Goal: Task Accomplishment & Management: Use online tool/utility

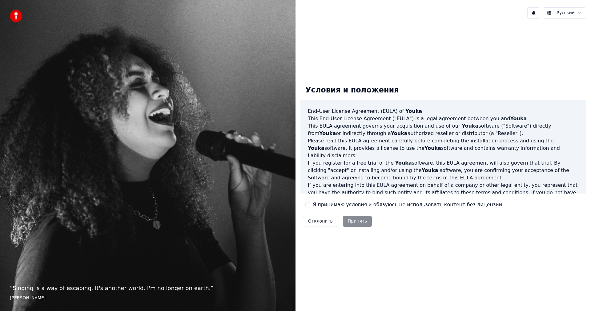
click at [346, 206] on label "Я принимаю условия и обязуюсь не использовать контент без лицензии" at bounding box center [407, 204] width 189 height 7
click at [310, 206] on button "Я принимаю условия и обязуюсь не использовать контент без лицензии" at bounding box center [307, 204] width 5 height 5
click at [361, 223] on button "Принять" at bounding box center [357, 220] width 29 height 11
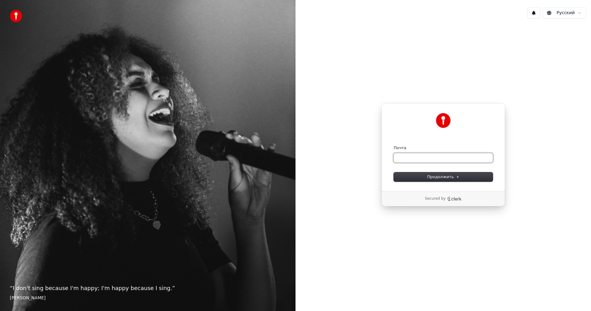
click at [408, 160] on input "Почта" at bounding box center [443, 157] width 99 height 9
click at [427, 178] on button "Продолжить" at bounding box center [443, 176] width 99 height 9
click at [408, 157] on input "Почта" at bounding box center [443, 157] width 99 height 9
type input "*"
click at [439, 154] on input "Почта" at bounding box center [443, 157] width 99 height 9
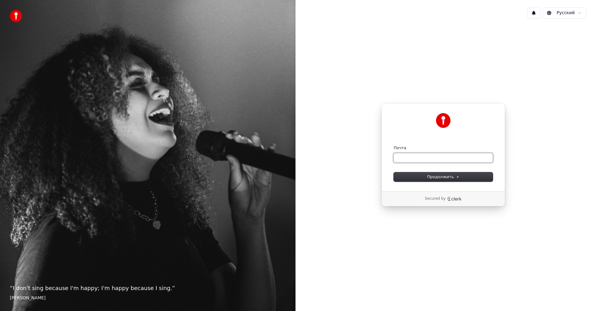
click at [437, 157] on input "Почта" at bounding box center [443, 157] width 99 height 9
paste input "**********"
click at [441, 180] on button "Продолжить" at bounding box center [443, 176] width 99 height 9
type input "**********"
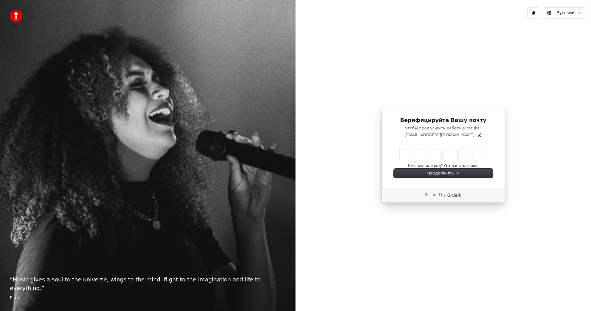
type input "******"
type input "*"
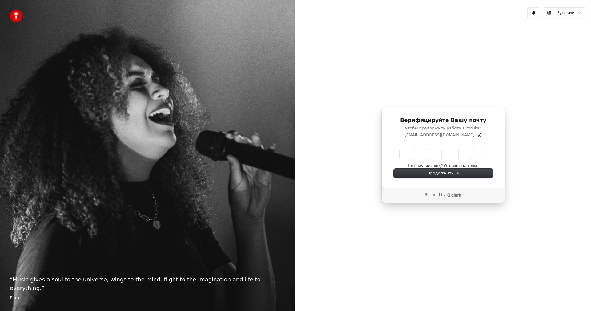
type input "*"
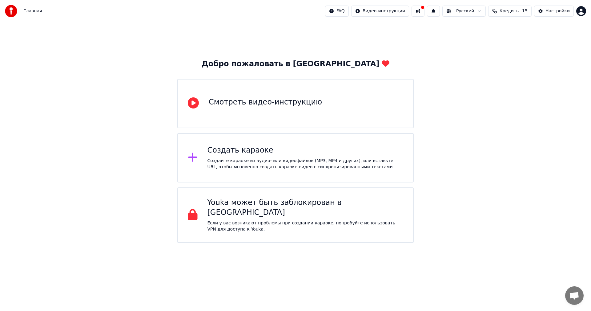
click at [286, 152] on div "Создать караоке" at bounding box center [305, 150] width 196 height 10
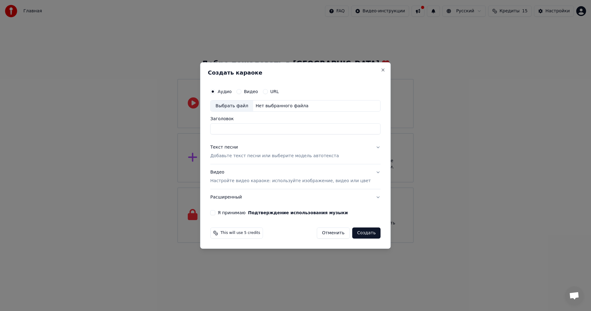
click at [263, 128] on input "Заголовок" at bounding box center [295, 128] width 170 height 11
type input "*"
type input "**********"
click at [258, 90] on label "Видео" at bounding box center [251, 91] width 14 height 4
click at [241, 90] on button "Видео" at bounding box center [238, 91] width 5 height 5
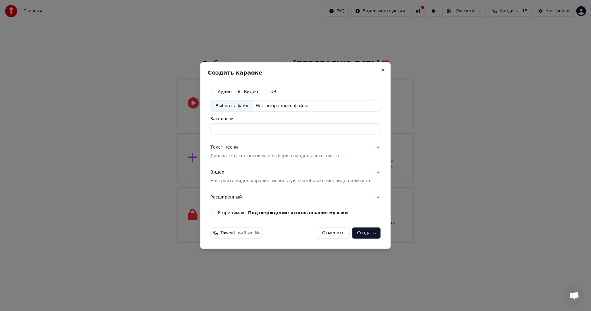
click at [241, 105] on div "Выбрать файл" at bounding box center [232, 105] width 42 height 11
click at [224, 92] on div "Аудио" at bounding box center [220, 91] width 21 height 5
click at [215, 91] on button "Аудио" at bounding box center [212, 91] width 5 height 5
click at [272, 105] on div "Нет выбранного файла" at bounding box center [282, 106] width 58 height 6
drag, startPoint x: 283, startPoint y: 126, endPoint x: 214, endPoint y: 128, distance: 69.0
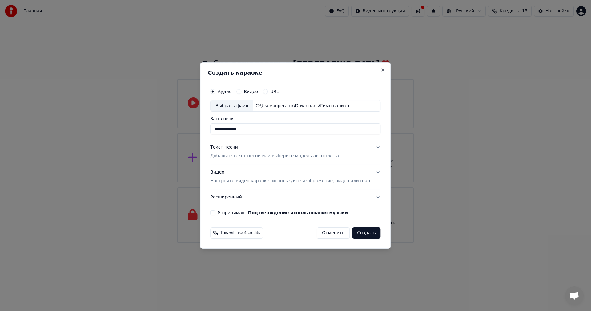
click at [214, 128] on div "**********" at bounding box center [295, 155] width 191 height 187
type input "**********"
click at [231, 148] on div "Текст песни" at bounding box center [224, 147] width 28 height 6
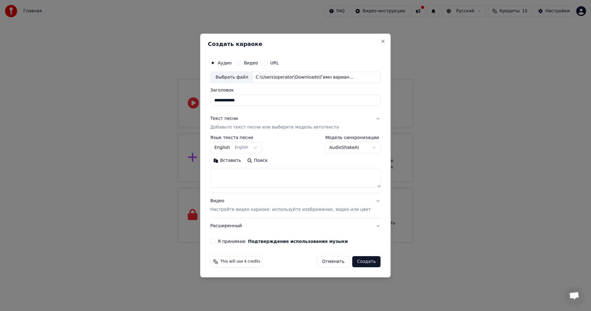
click at [249, 146] on button "English English" at bounding box center [236, 147] width 52 height 11
click at [283, 143] on body "**********" at bounding box center [295, 121] width 591 height 243
click at [286, 127] on p "Добавьте текст песни или выберите модель автотекста" at bounding box center [274, 127] width 129 height 6
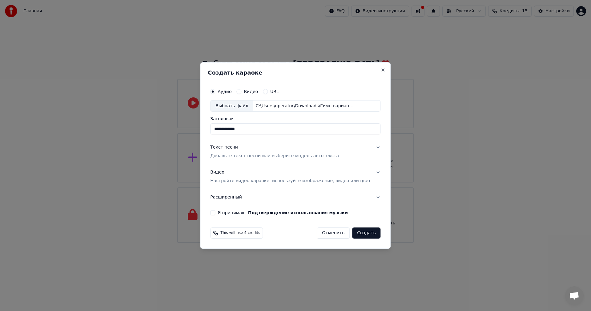
click at [273, 154] on p "Добавьте текст песни или выберите модель автотекста" at bounding box center [274, 156] width 129 height 6
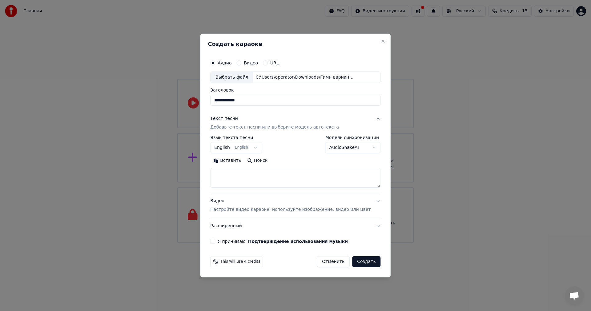
click at [247, 180] on textarea at bounding box center [295, 178] width 170 height 20
click at [245, 180] on textarea at bounding box center [295, 178] width 170 height 20
paste textarea "**********"
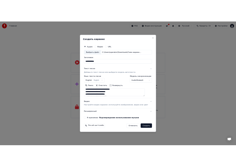
scroll to position [121, 0]
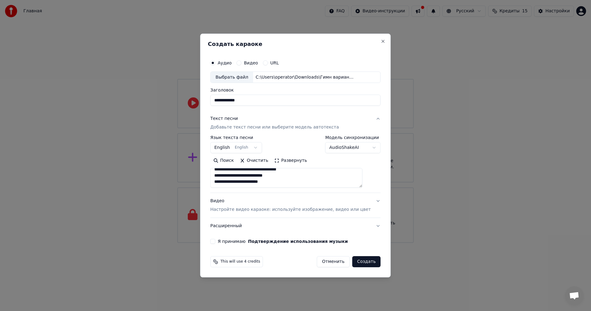
type textarea "**********"
click at [226, 243] on div "Я принимаю Подтверждение использования музыки" at bounding box center [295, 241] width 170 height 5
click at [215, 241] on button "Я принимаю Подтверждение использования музыки" at bounding box center [212, 241] width 5 height 5
click at [363, 261] on button "Создать" at bounding box center [366, 261] width 28 height 11
select select "**"
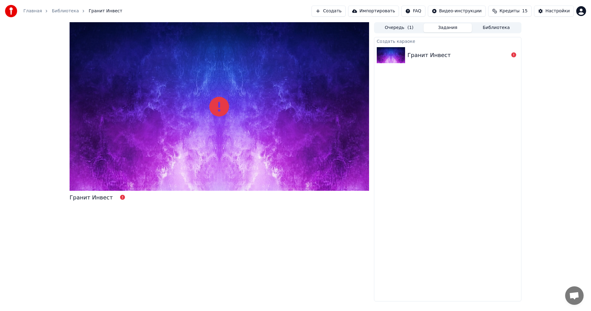
click at [455, 50] on div "Гранит Инвест" at bounding box center [447, 55] width 147 height 21
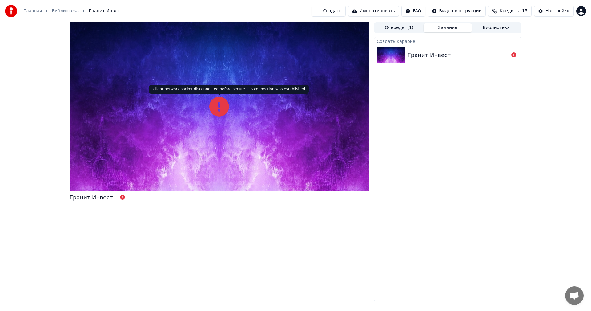
click at [216, 107] on icon at bounding box center [219, 107] width 20 height 20
click at [223, 111] on icon at bounding box center [219, 107] width 20 height 20
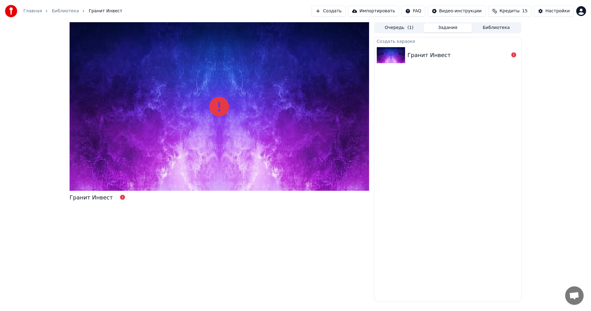
click at [221, 102] on icon at bounding box center [219, 107] width 20 height 20
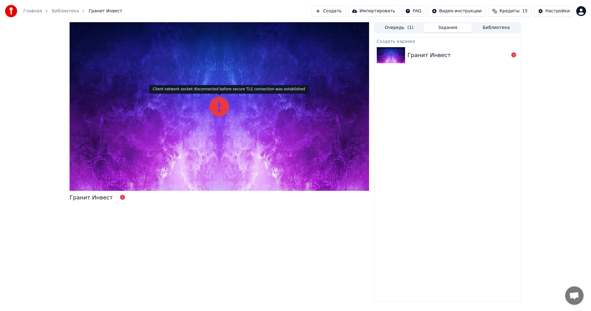
click at [221, 103] on icon at bounding box center [219, 107] width 20 height 20
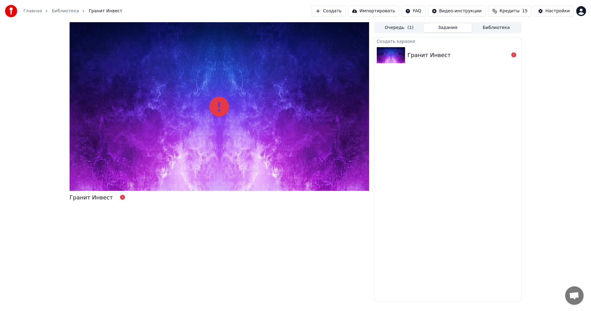
click at [424, 57] on div "Гранит Инвест" at bounding box center [429, 55] width 43 height 9
click at [70, 25] on div at bounding box center [219, 106] width 299 height 168
click at [424, 64] on div "Гранит Инвест" at bounding box center [447, 55] width 147 height 21
click at [461, 13] on html "Главная Библиотека Гранит Инвест Создать Импортировать FAQ Видео-инструкции Кре…" at bounding box center [295, 155] width 591 height 311
click at [448, 94] on html "Главная Библиотека Гранит Инвест Создать Импортировать FAQ Видео-инструкции Кре…" at bounding box center [295, 155] width 591 height 311
